Goal: Transaction & Acquisition: Purchase product/service

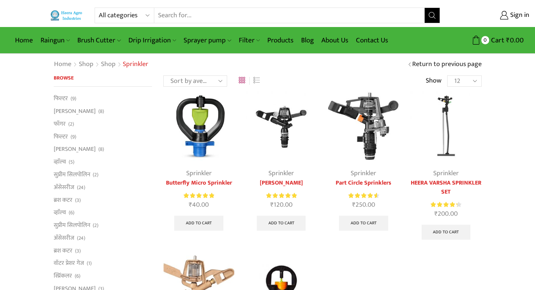
click at [477, 78] on select "12 24 36 All" at bounding box center [464, 80] width 34 height 11
click at [451, 155] on img at bounding box center [445, 126] width 71 height 71
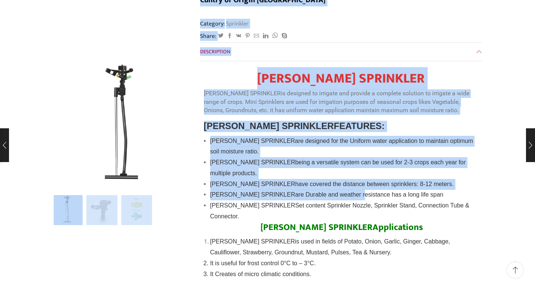
scroll to position [225, 0]
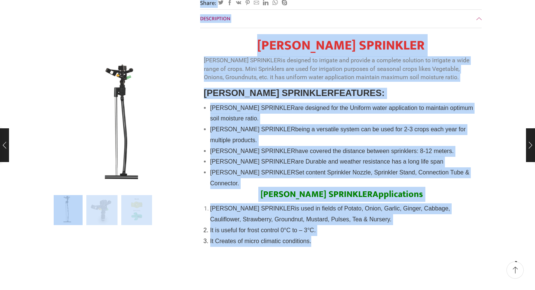
drag, startPoint x: 193, startPoint y: 75, endPoint x: 327, endPoint y: 232, distance: 206.0
drag, startPoint x: 324, startPoint y: 230, endPoint x: 341, endPoint y: 143, distance: 87.9
click at [341, 158] on span "are Durable and weather resistance has a long life span" at bounding box center [369, 161] width 148 height 6
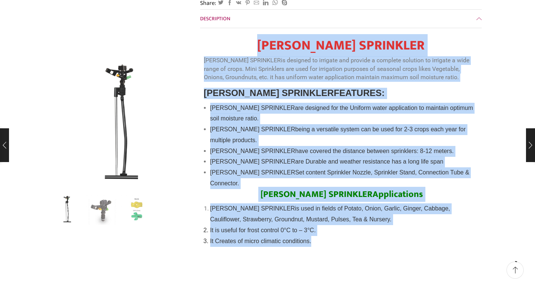
drag, startPoint x: 220, startPoint y: 19, endPoint x: 352, endPoint y: 224, distance: 243.5
click at [352, 224] on div "[PERSON_NAME] SPRINKLER [PERSON_NAME] SPRINKLER is designed to irrigate and pro…" at bounding box center [341, 142] width 274 height 209
copy div "LOREM IPSUMD SITAMETCO ADIPI ELITSE DOEIUSMOD te incididu ut laboreet dol magna…"
